Goal: Find specific page/section: Find specific page/section

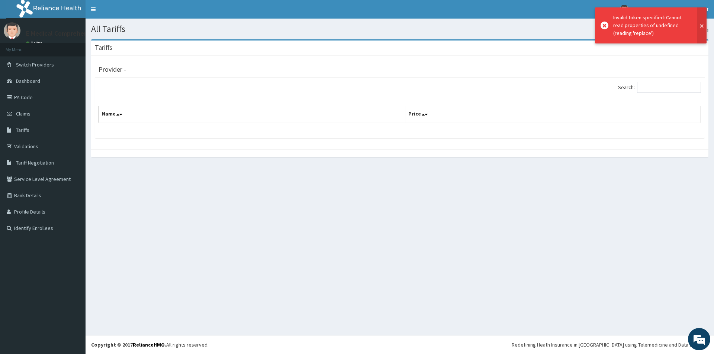
click at [703, 25] on button at bounding box center [702, 25] width 10 height 36
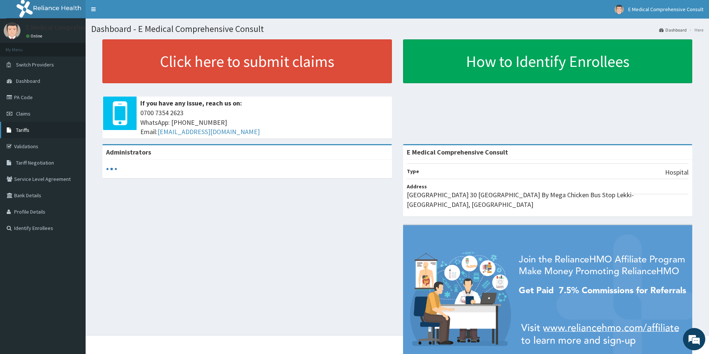
click at [34, 131] on link "Tariffs" at bounding box center [43, 130] width 86 height 16
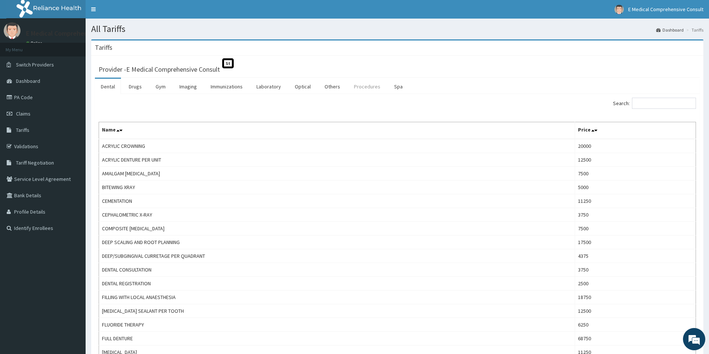
click at [355, 88] on link "Procedures" at bounding box center [367, 87] width 38 height 16
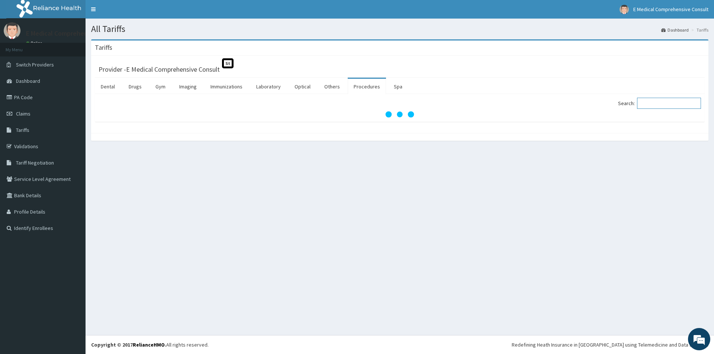
click at [665, 106] on input "Search:" at bounding box center [669, 103] width 64 height 11
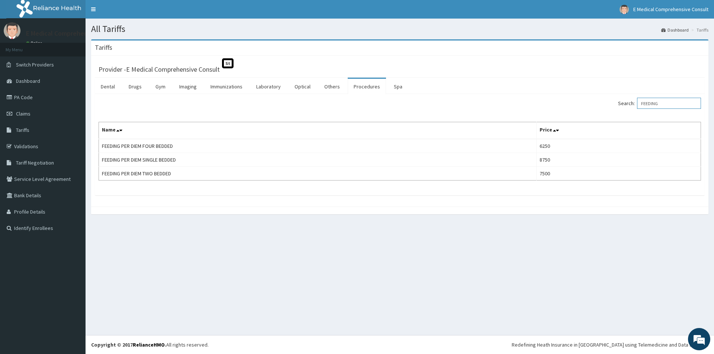
type input "FEEDING"
